Goal: Transaction & Acquisition: Obtain resource

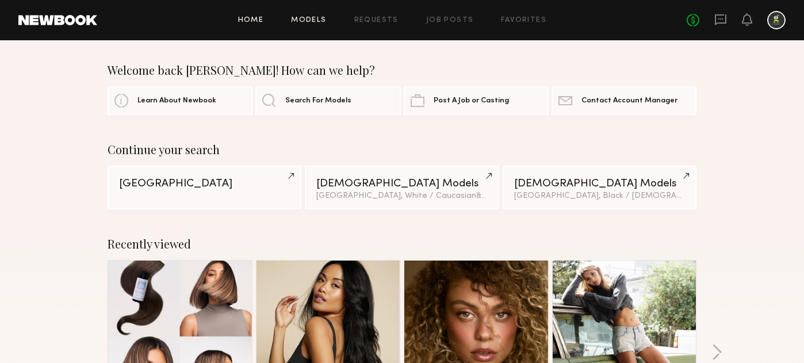
click at [313, 21] on link "Models" at bounding box center [308, 20] width 35 height 7
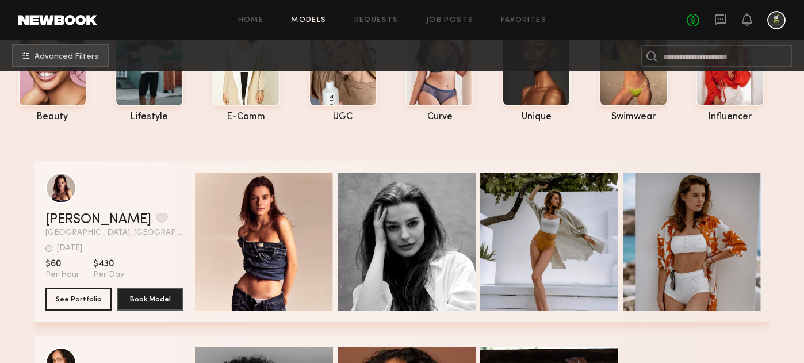
scroll to position [98, 0]
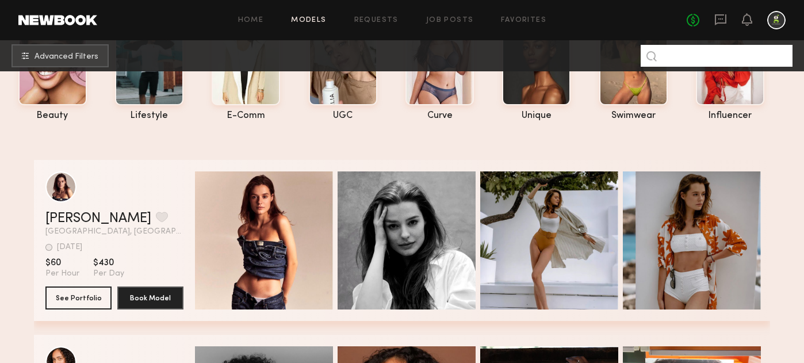
click at [713, 63] on input at bounding box center [716, 56] width 152 height 22
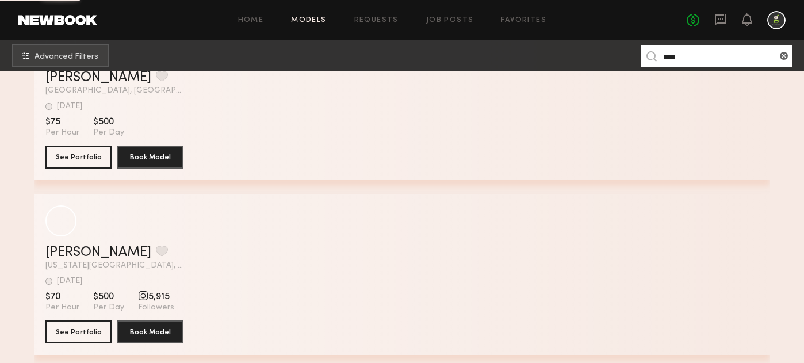
scroll to position [1391, 0]
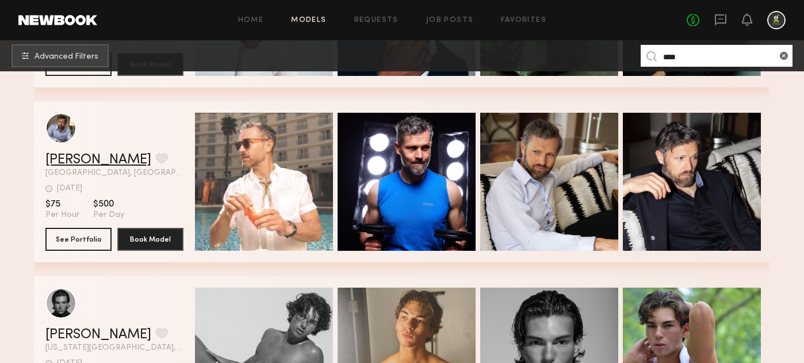
type input "****"
click at [57, 158] on link "[PERSON_NAME]" at bounding box center [98, 160] width 106 height 14
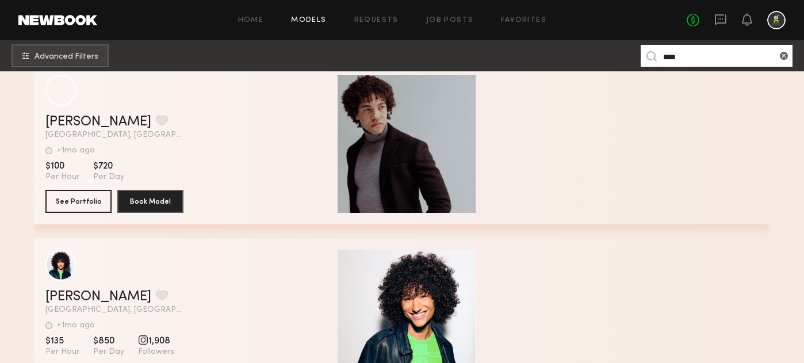
scroll to position [2128, 0]
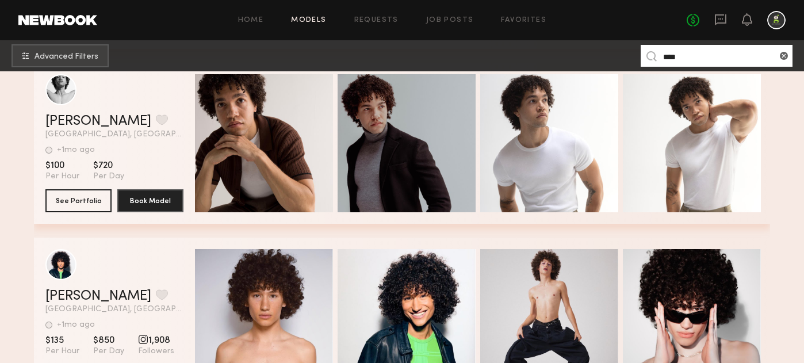
click at [324, 17] on link "Models" at bounding box center [308, 20] width 35 height 7
click at [319, 18] on link "Models" at bounding box center [308, 20] width 35 height 7
click at [74, 56] on span "Advanced Filters" at bounding box center [66, 56] width 64 height 8
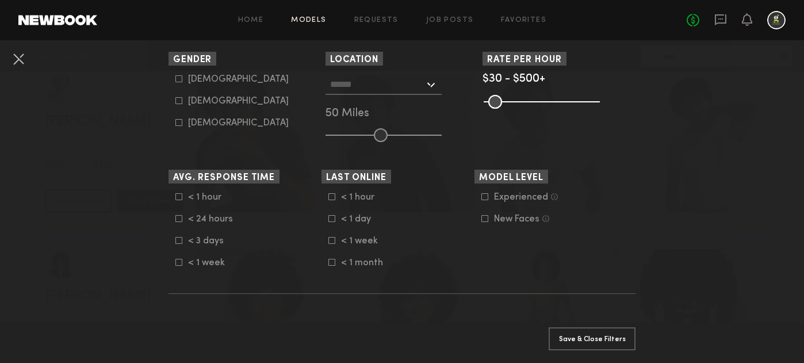
scroll to position [228, 0]
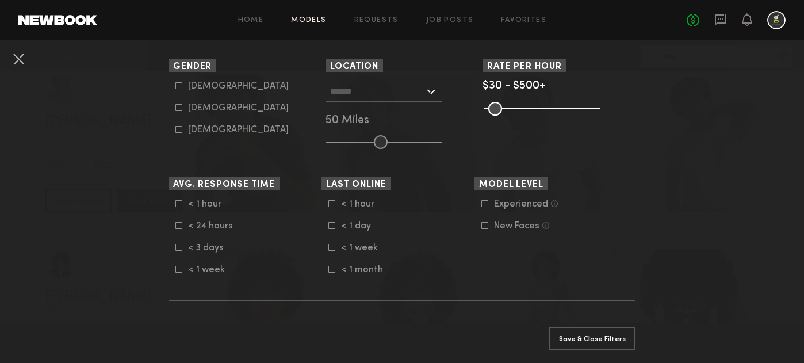
click at [372, 93] on input "text" at bounding box center [377, 91] width 94 height 20
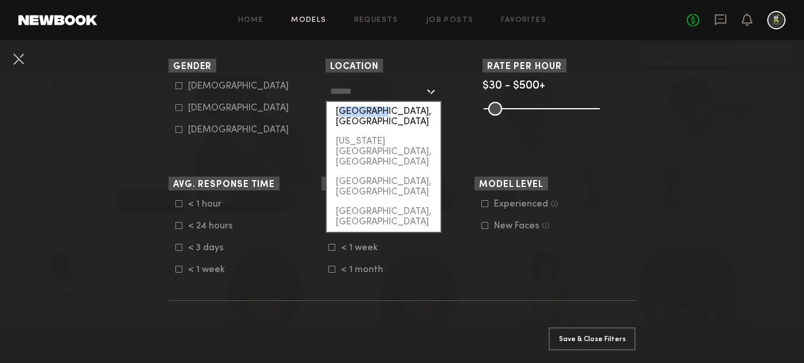
click at [372, 106] on div "[GEOGRAPHIC_DATA], [GEOGRAPHIC_DATA]" at bounding box center [384, 117] width 114 height 30
type input "**********"
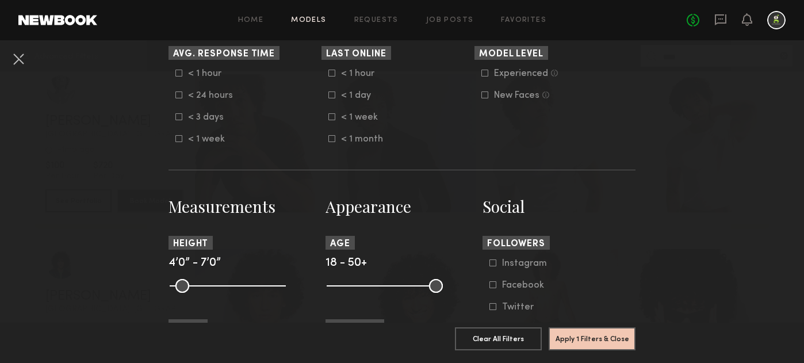
scroll to position [454, 0]
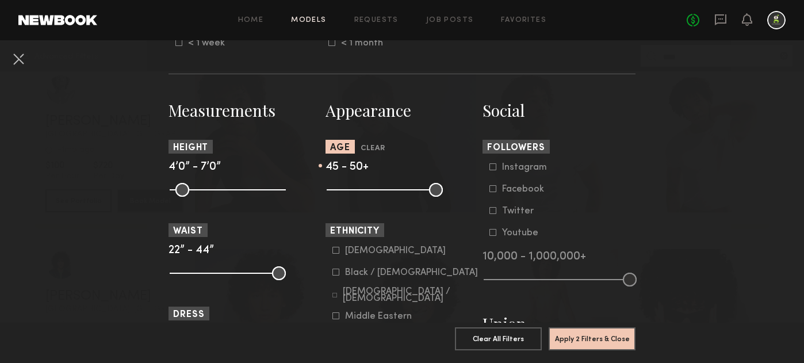
drag, startPoint x: 333, startPoint y: 190, endPoint x: 417, endPoint y: 190, distance: 84.5
type input "**"
click at [419, 190] on input "range" at bounding box center [385, 190] width 116 height 14
click at [625, 337] on button "Apply 2 Filters & Close" at bounding box center [591, 338] width 87 height 23
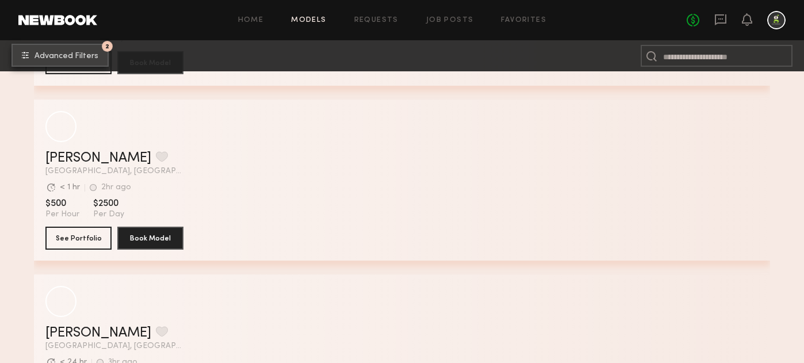
scroll to position [2430, 0]
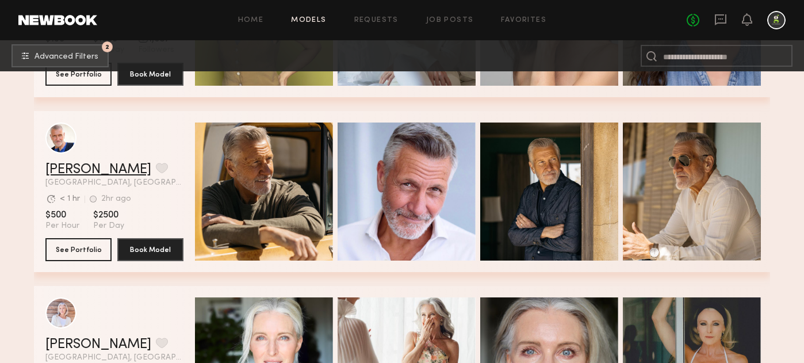
click at [70, 168] on link "[PERSON_NAME]" at bounding box center [98, 170] width 106 height 14
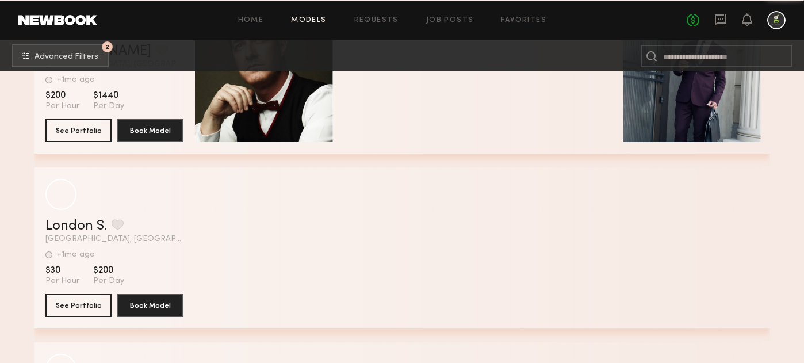
scroll to position [14259, 0]
